Goal: Check status: Check status

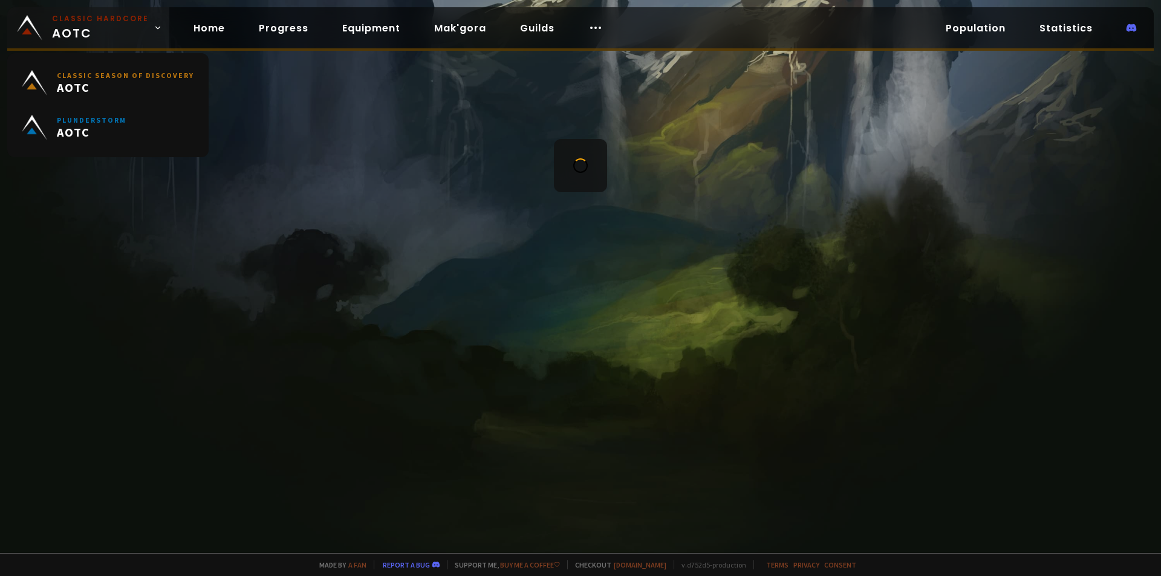
click at [102, 26] on span "Classic Hardcore AOTC" at bounding box center [100, 27] width 97 height 29
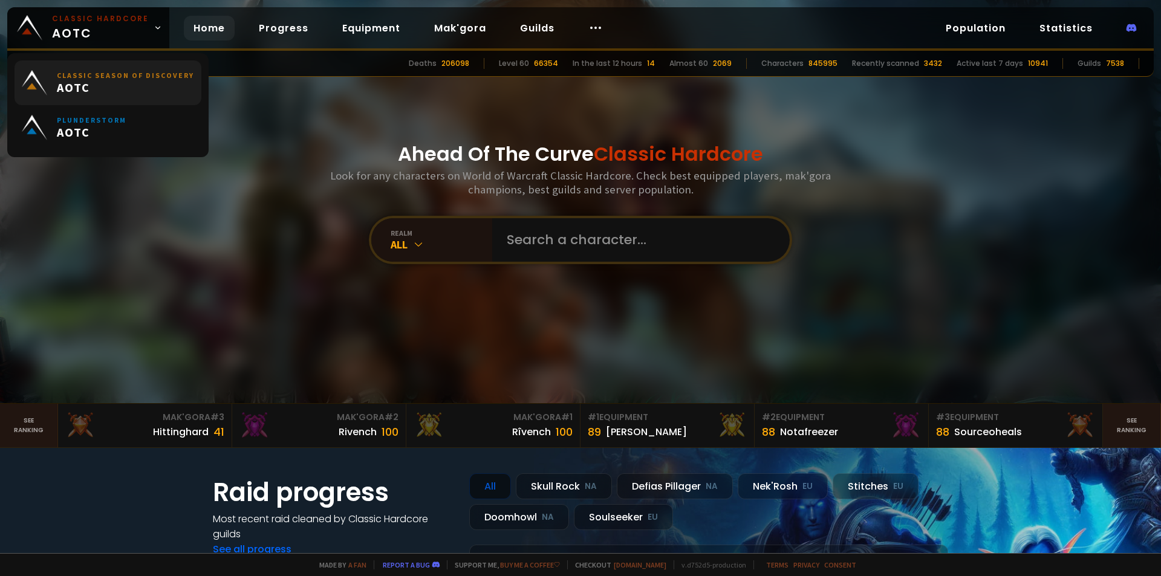
click at [85, 88] on span "AOTC" at bounding box center [125, 87] width 137 height 15
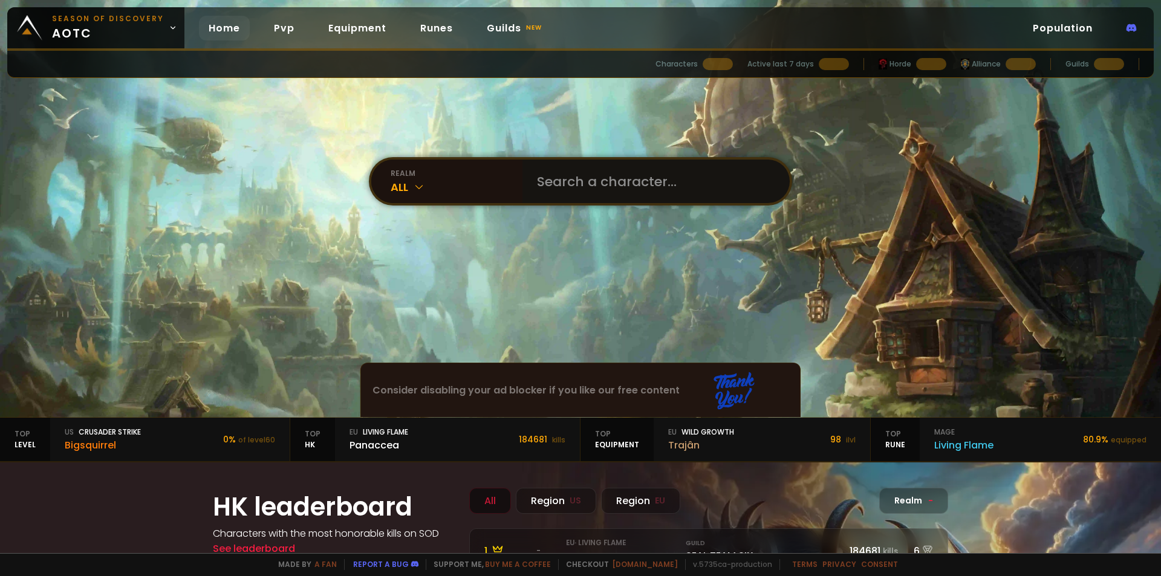
click at [604, 182] on input "text" at bounding box center [652, 182] width 245 height 44
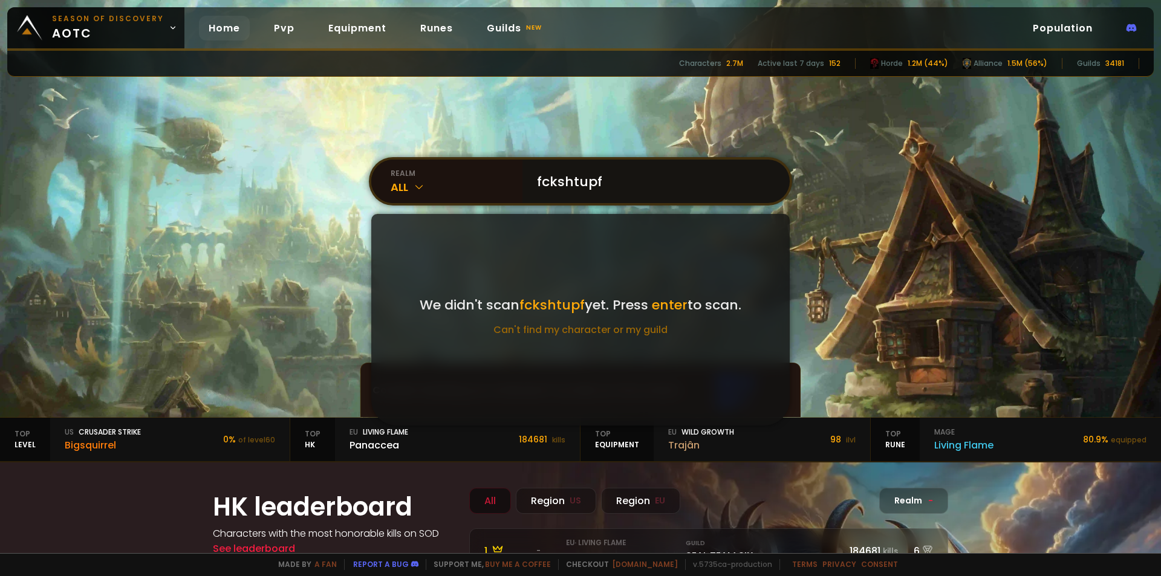
type input "fckshtupfr"
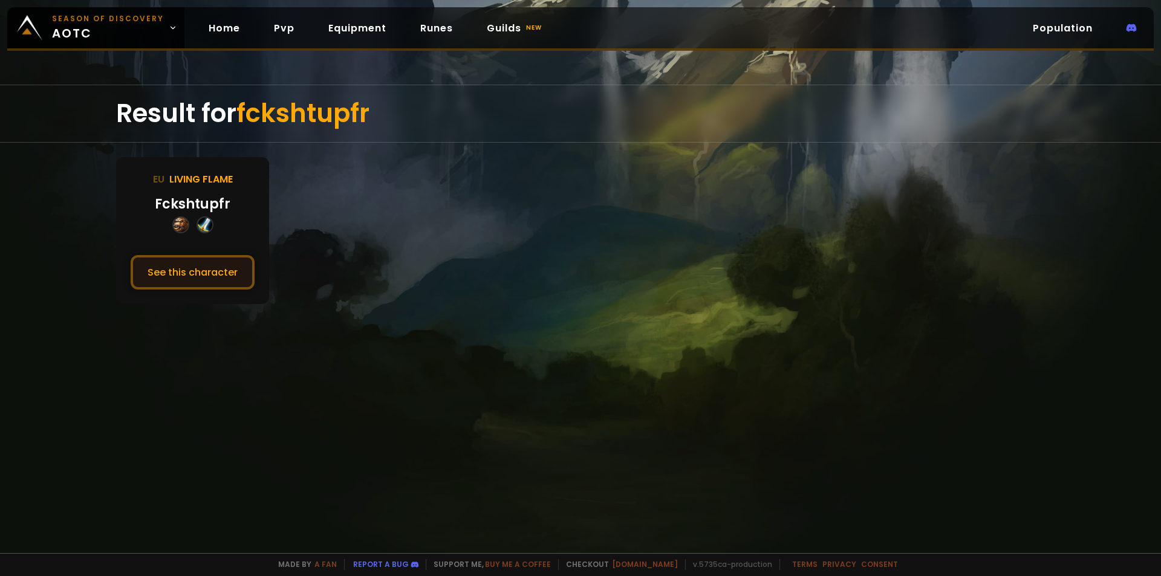
click at [174, 278] on button "See this character" at bounding box center [193, 272] width 124 height 34
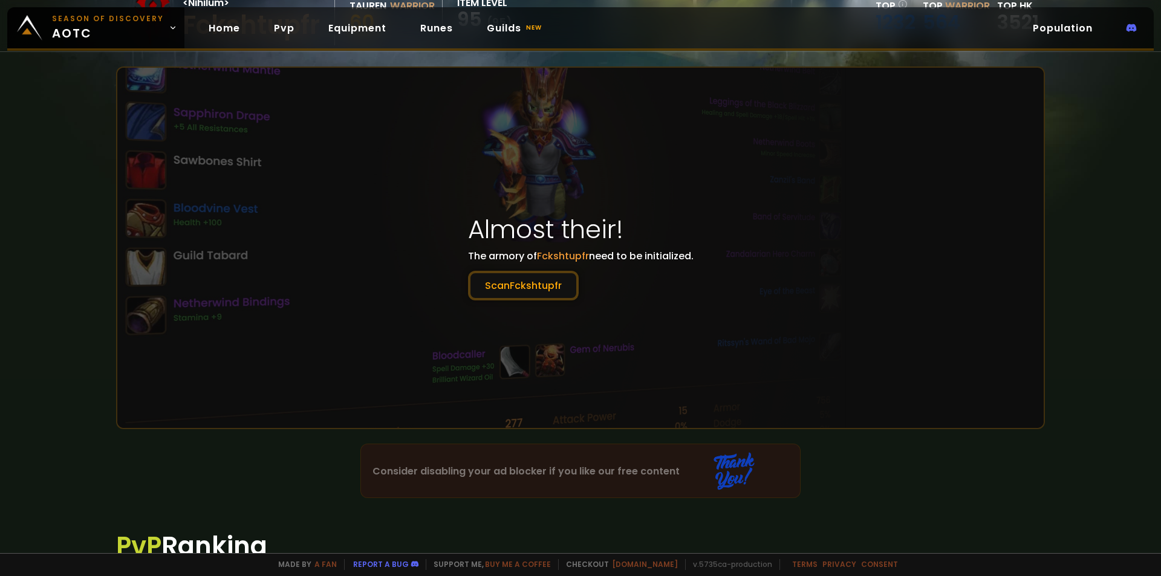
scroll to position [149, 0]
click at [499, 285] on button "Scan Fckshtupfr" at bounding box center [523, 285] width 111 height 30
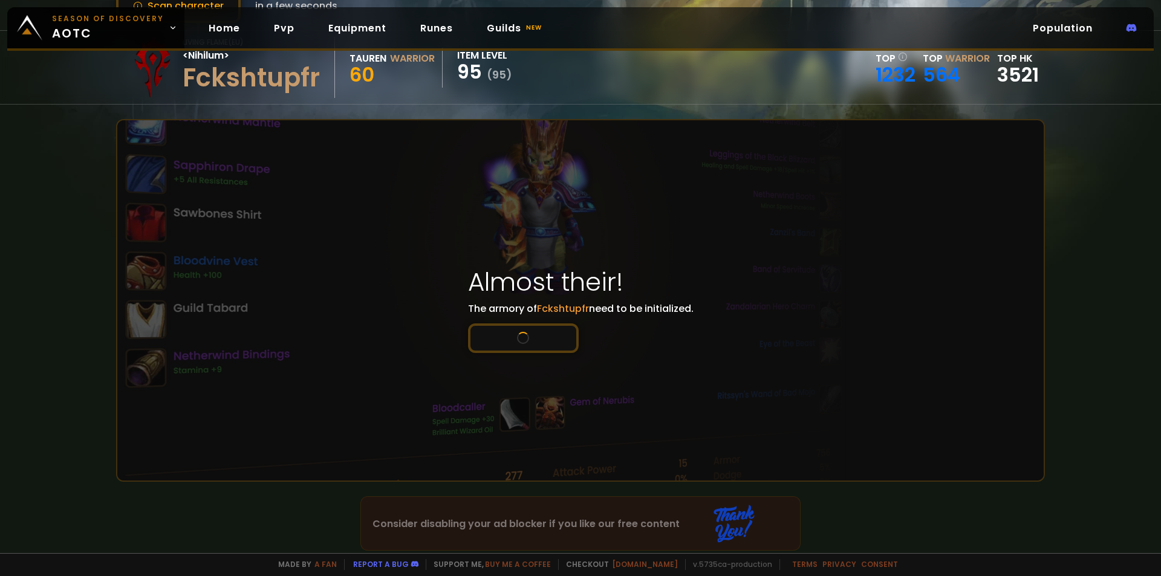
scroll to position [96, 0]
